Goal: Navigation & Orientation: Find specific page/section

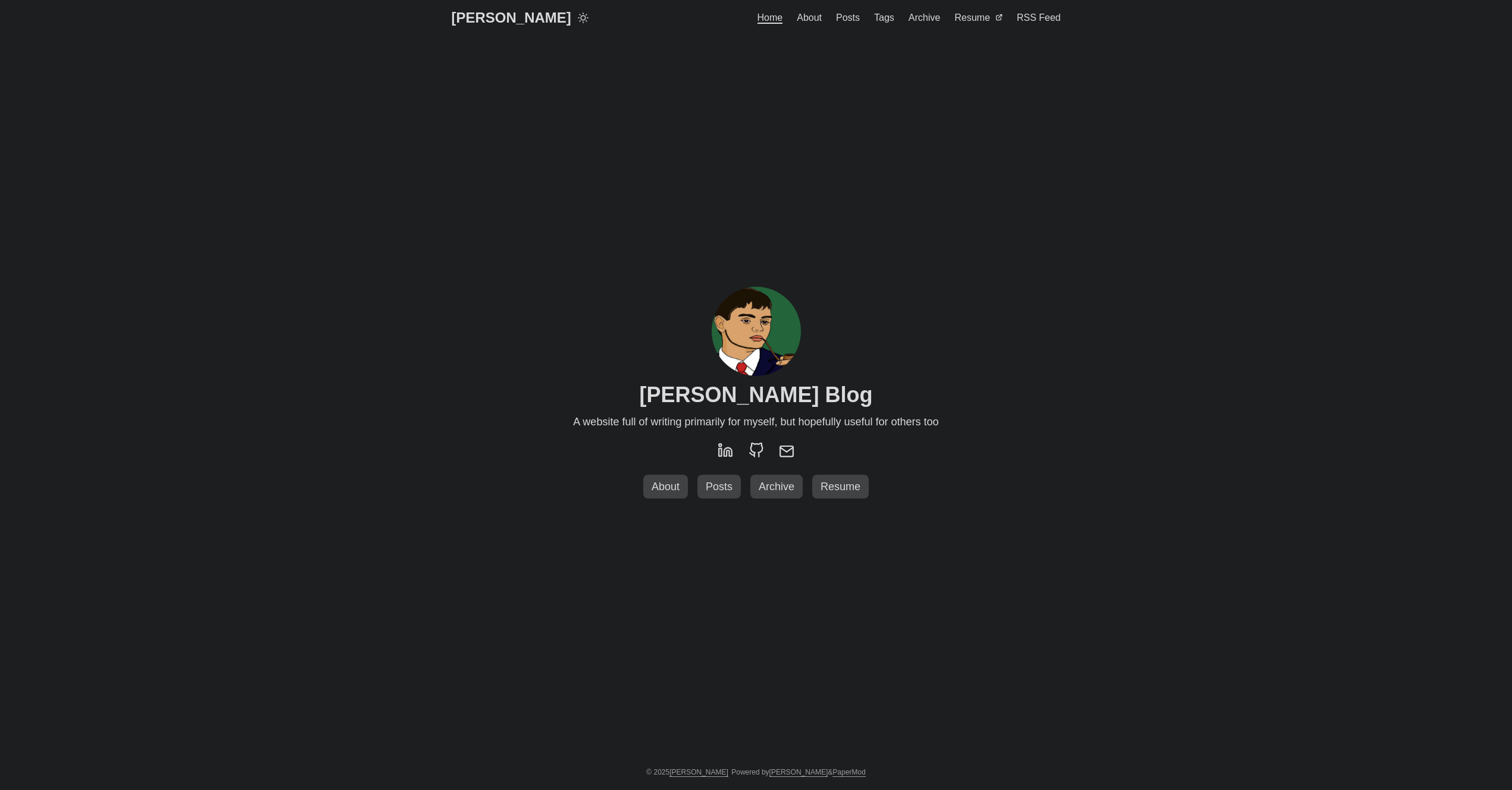
click at [713, 479] on link "Posts" at bounding box center [719, 487] width 44 height 24
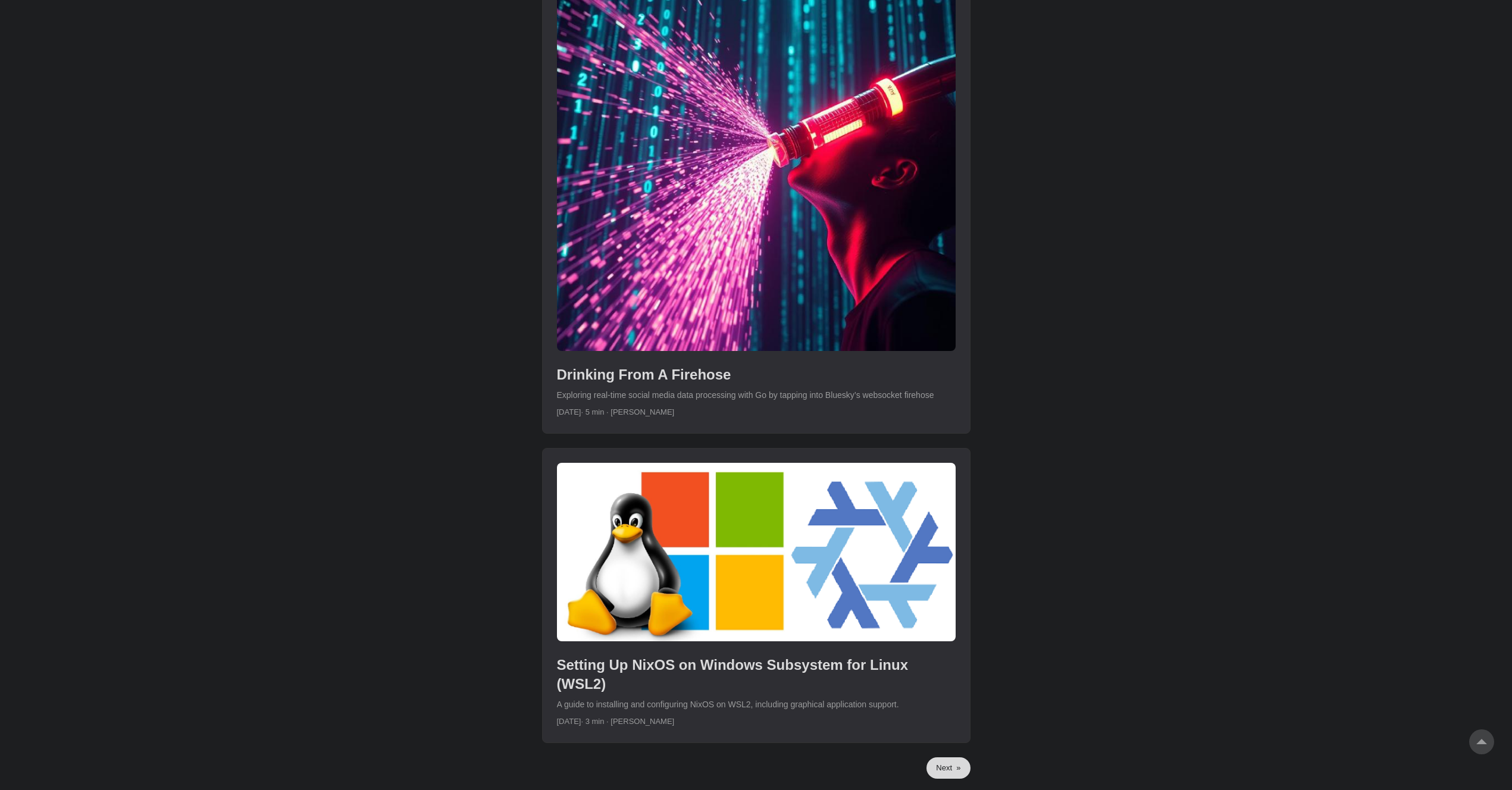
scroll to position [3151, 0]
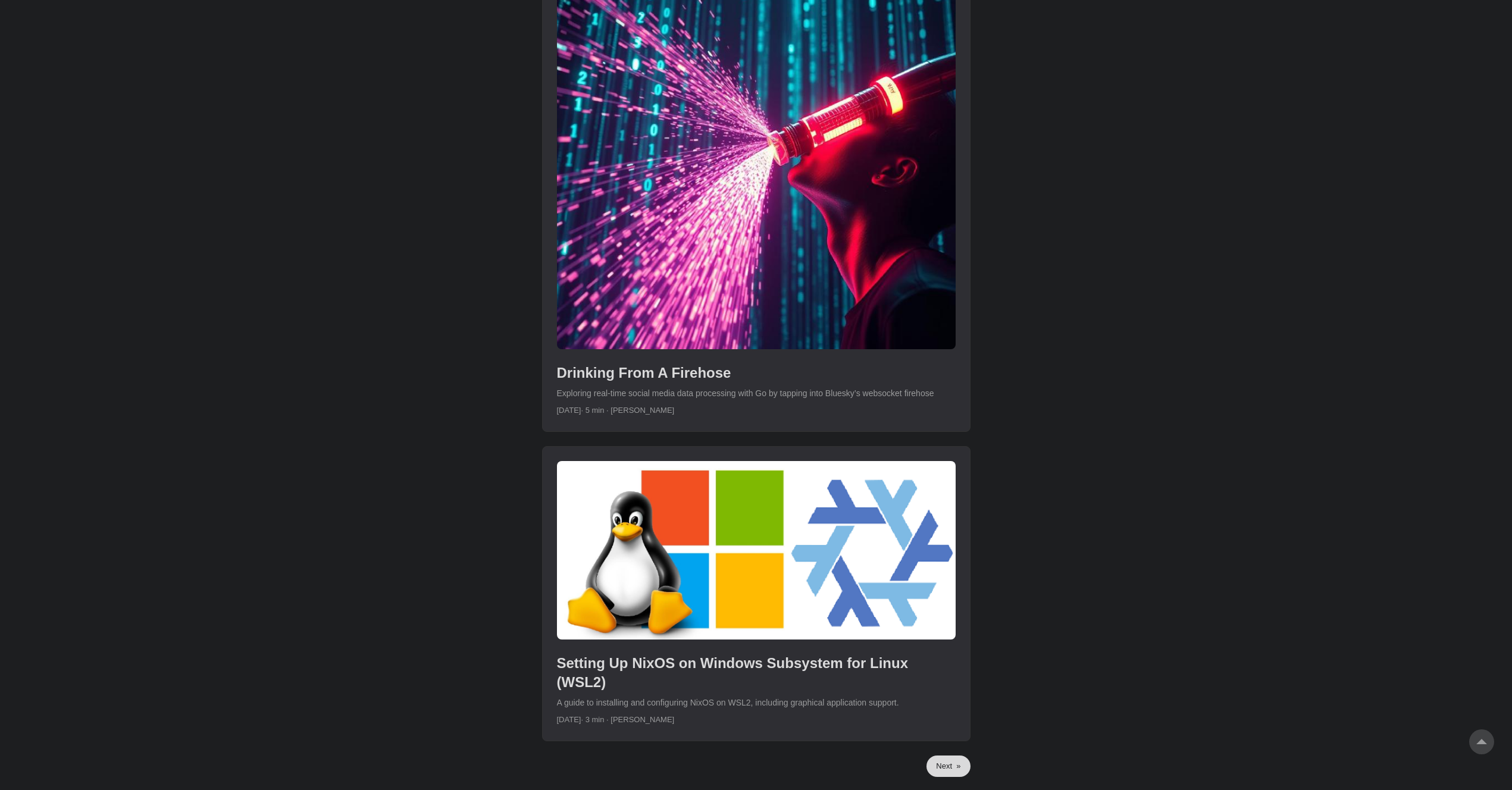
click at [953, 755] on link "Next »" at bounding box center [948, 766] width 44 height 21
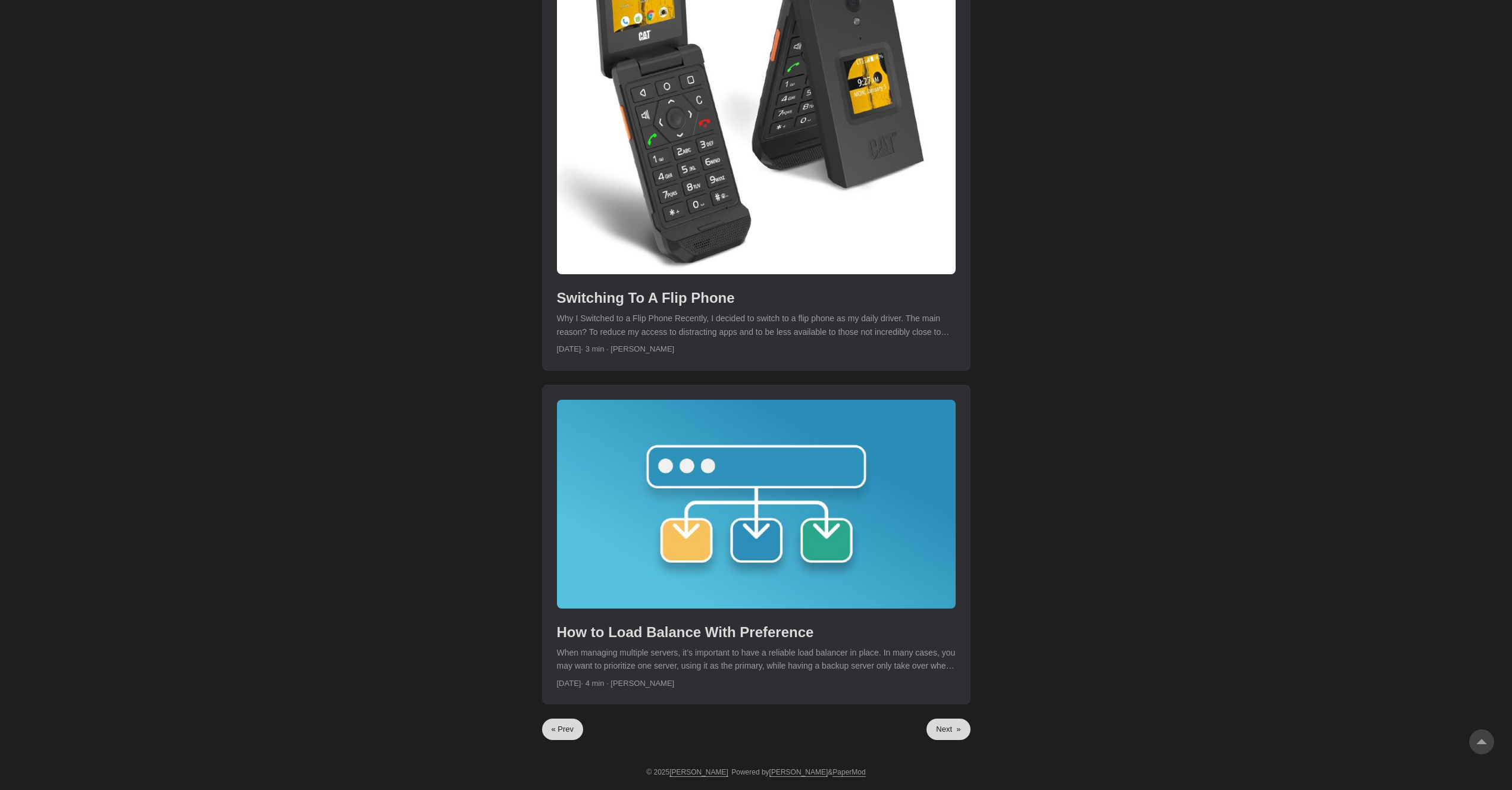
scroll to position [3427, 0]
click at [957, 729] on link "Next »" at bounding box center [948, 729] width 44 height 21
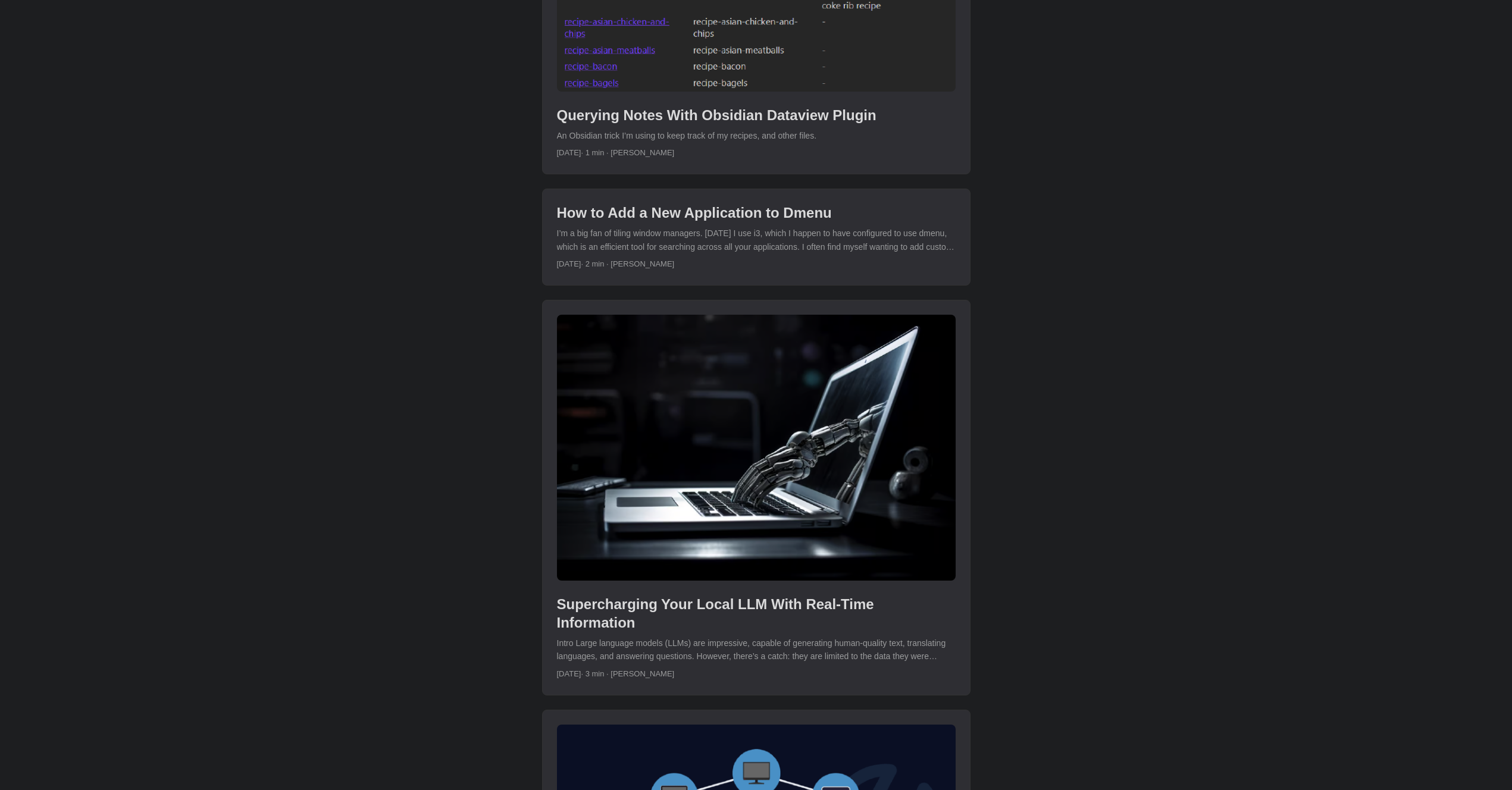
scroll to position [746, 0]
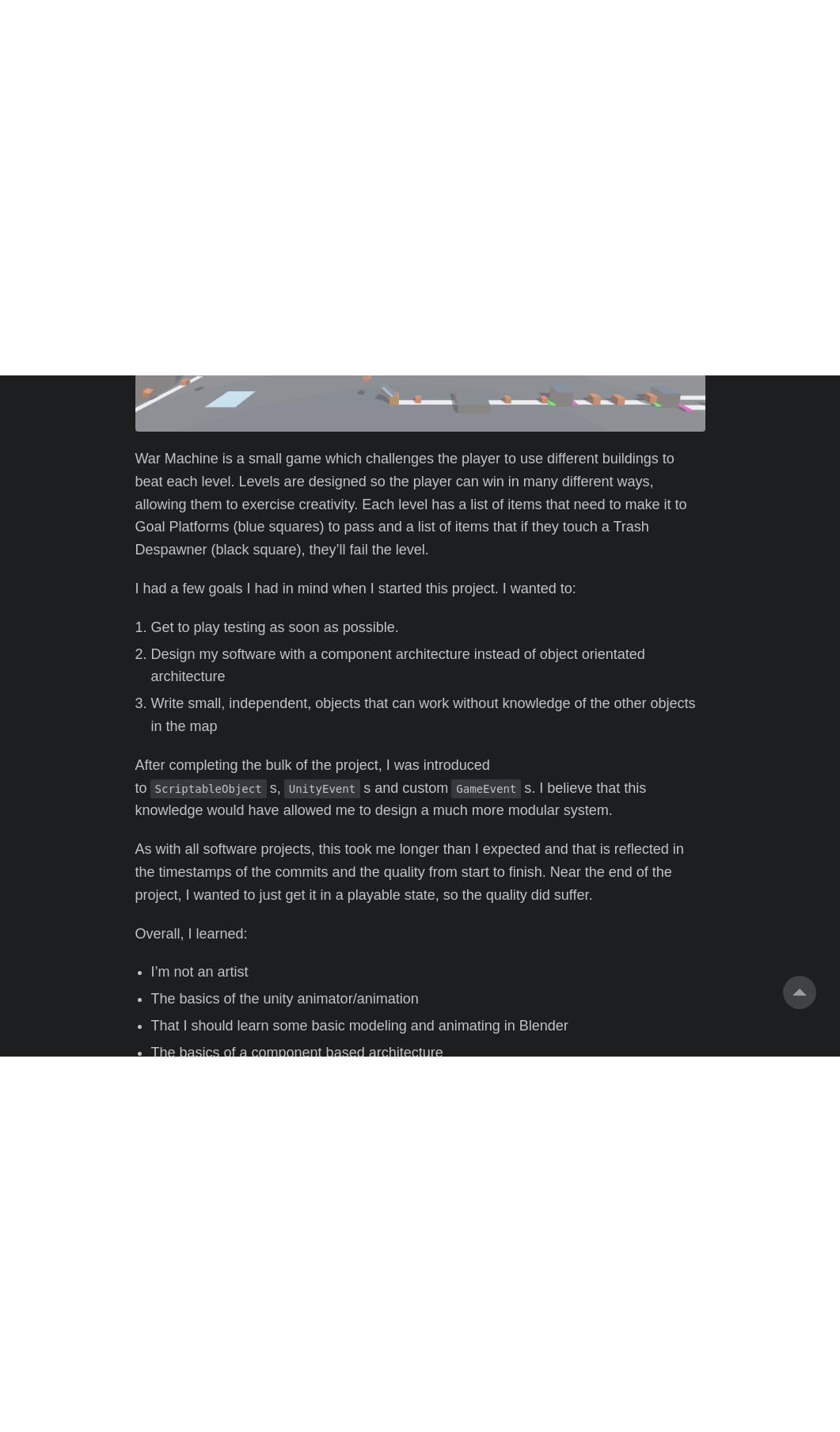
scroll to position [1248, 0]
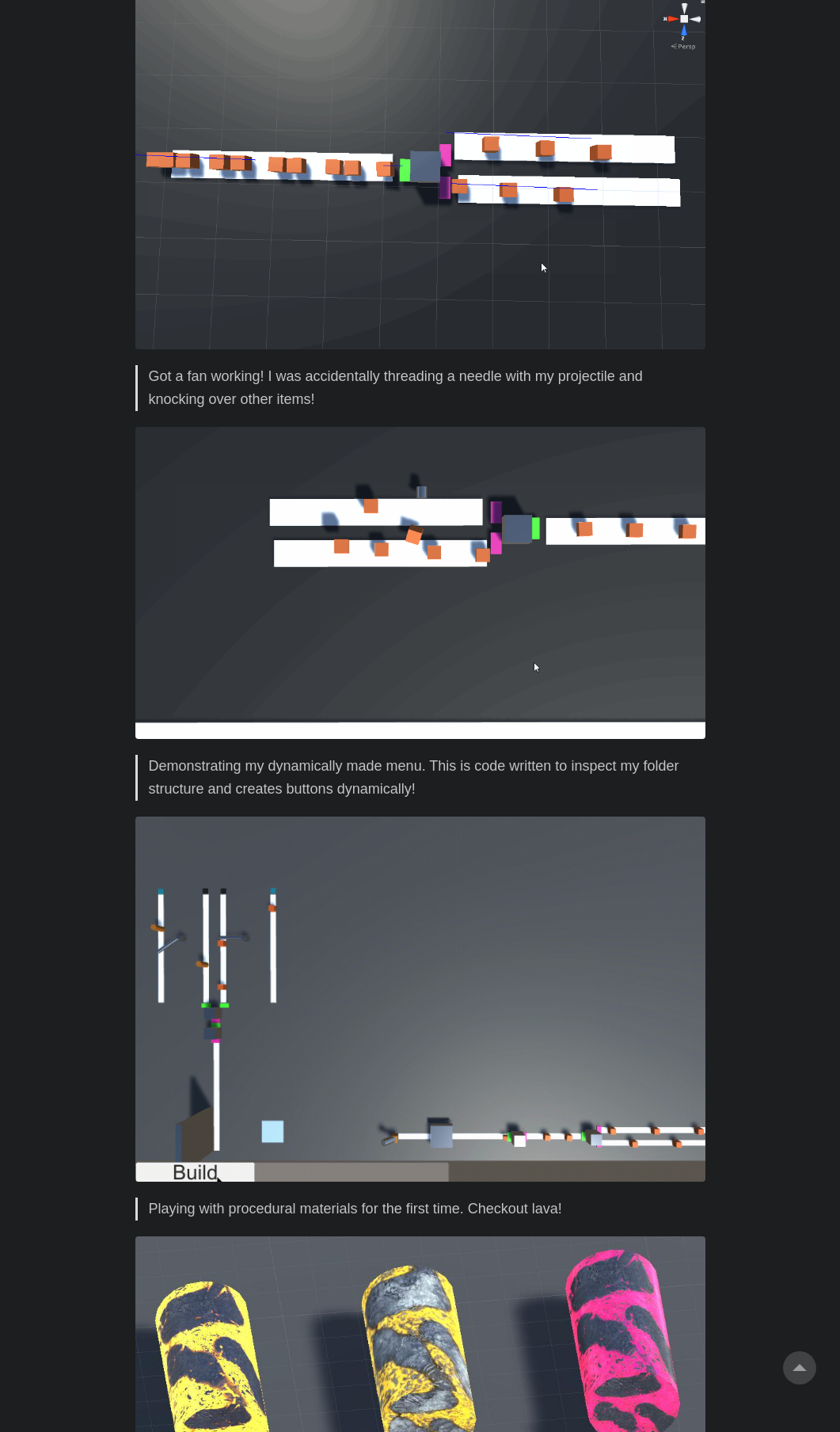
scroll to position [4136, 0]
